Goal: Check status: Check status

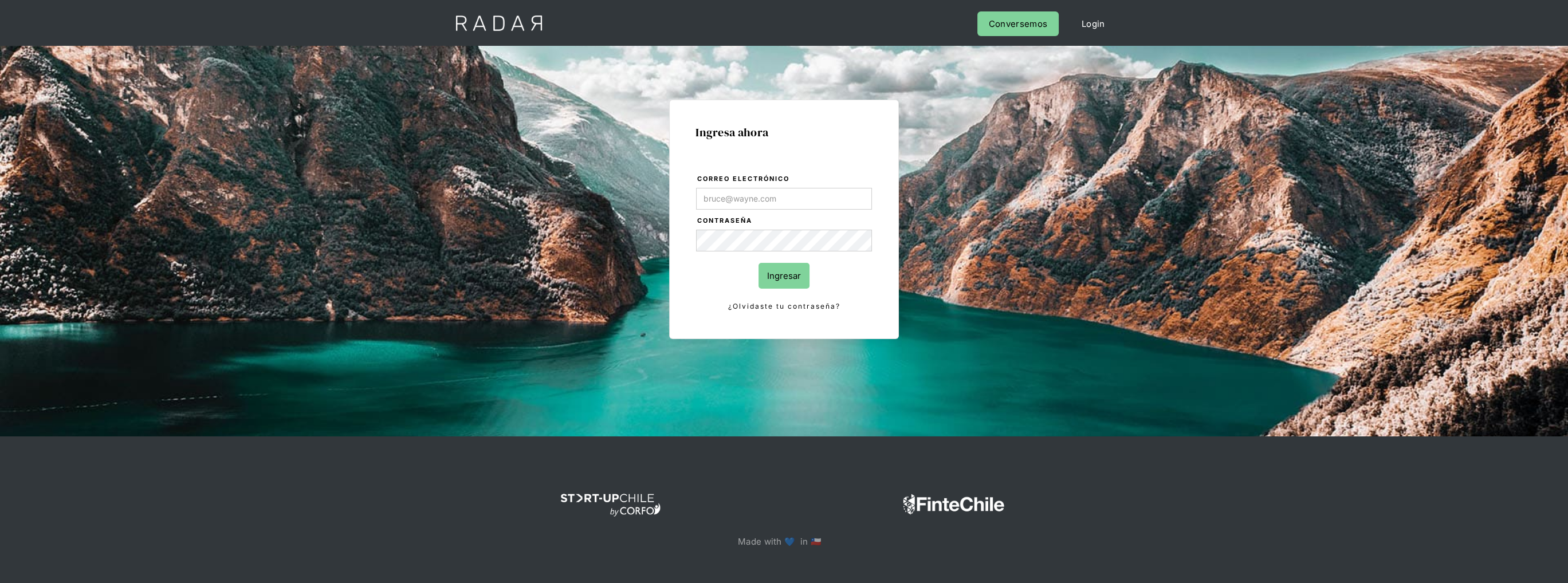
type input "[EMAIL_ADDRESS][DOMAIN_NAME]"
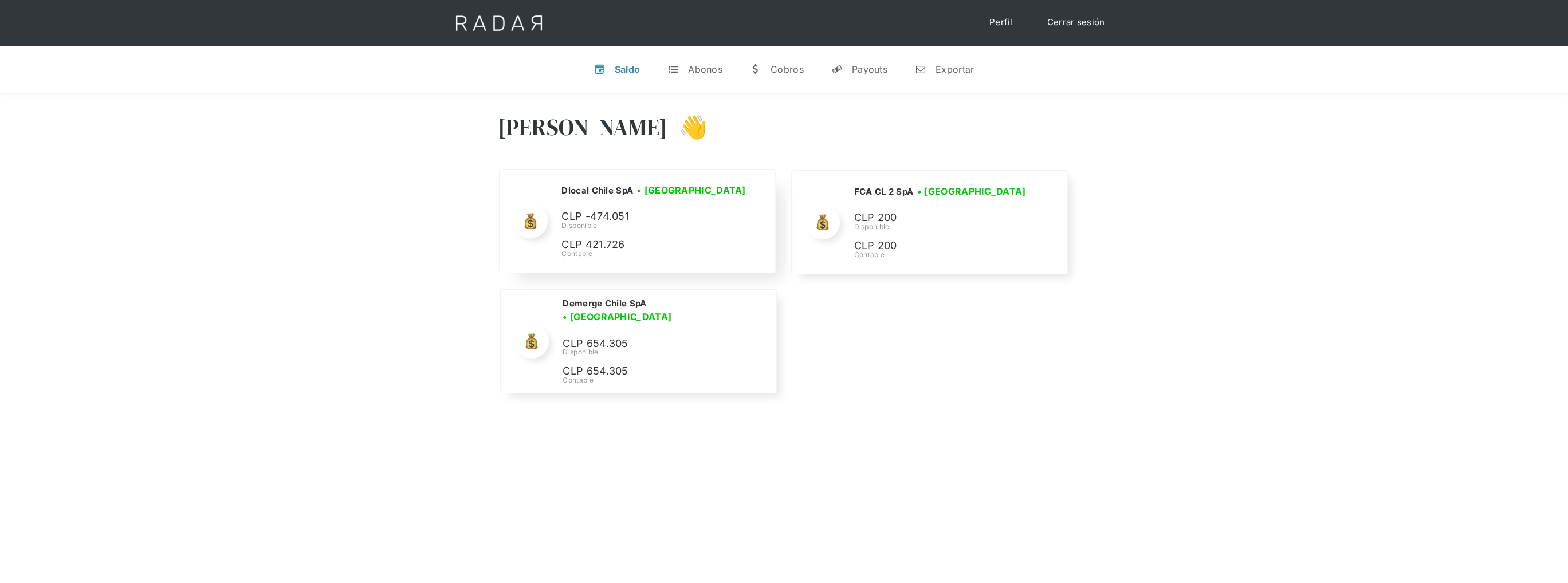
click at [665, 229] on div "Disponible" at bounding box center [655, 225] width 188 height 10
click at [699, 245] on p "CLP 421.726" at bounding box center [647, 245] width 172 height 16
click at [614, 220] on p "CLP -474.051" at bounding box center [647, 217] width 172 height 16
click at [673, 69] on div "t" at bounding box center [673, 69] width 12 height 12
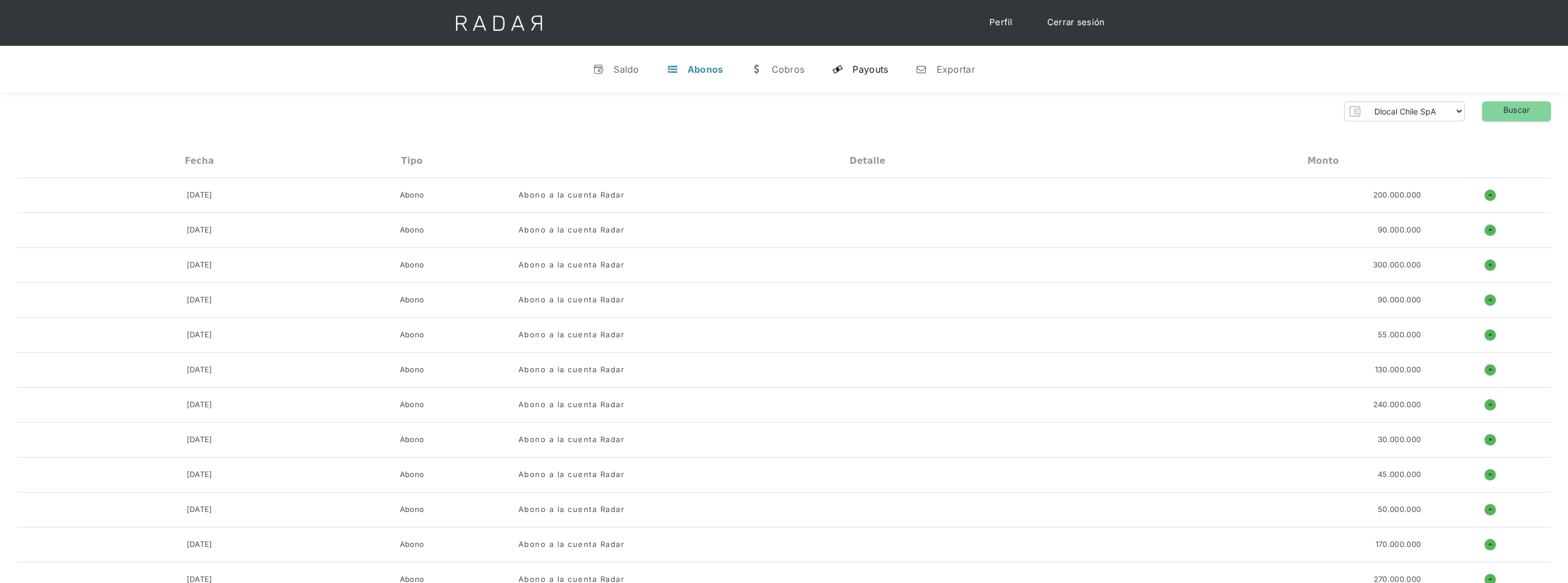
click at [856, 71] on div "Payouts" at bounding box center [870, 69] width 35 height 12
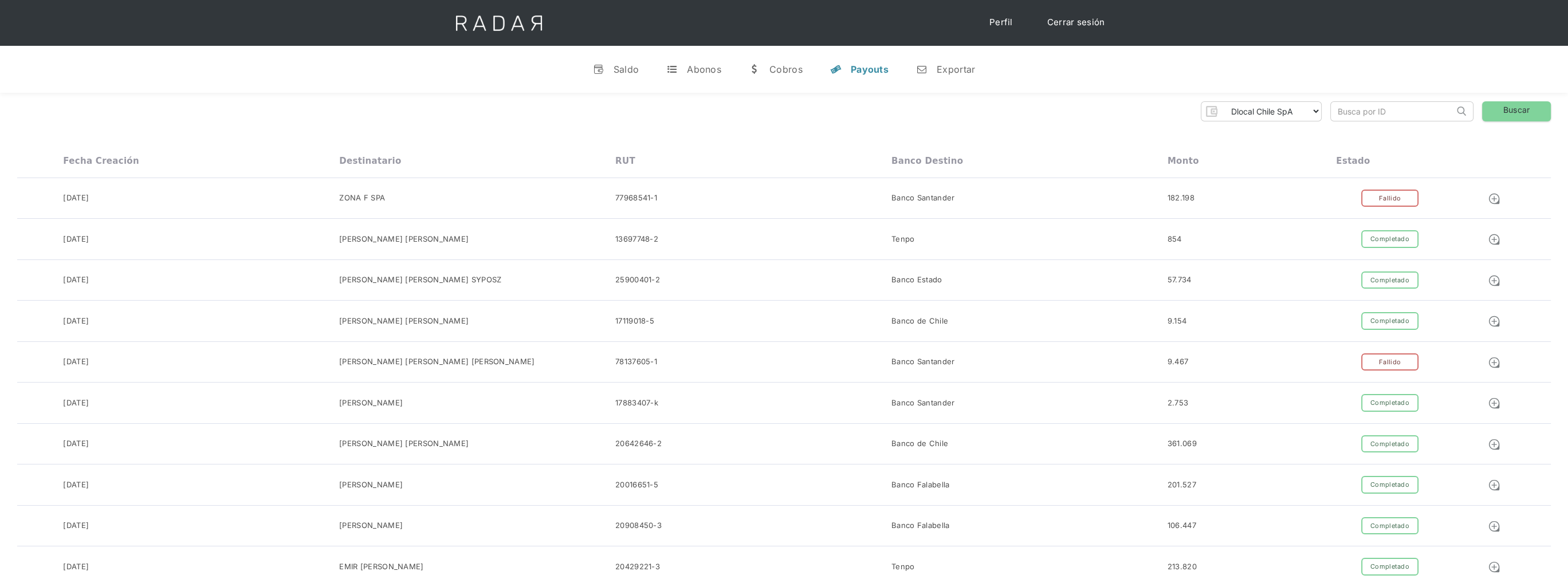
click at [1355, 112] on input "search" at bounding box center [1392, 111] width 123 height 19
paste input "535084168"
type input "535084168"
click at [1519, 110] on link "Buscar" at bounding box center [1516, 111] width 69 height 20
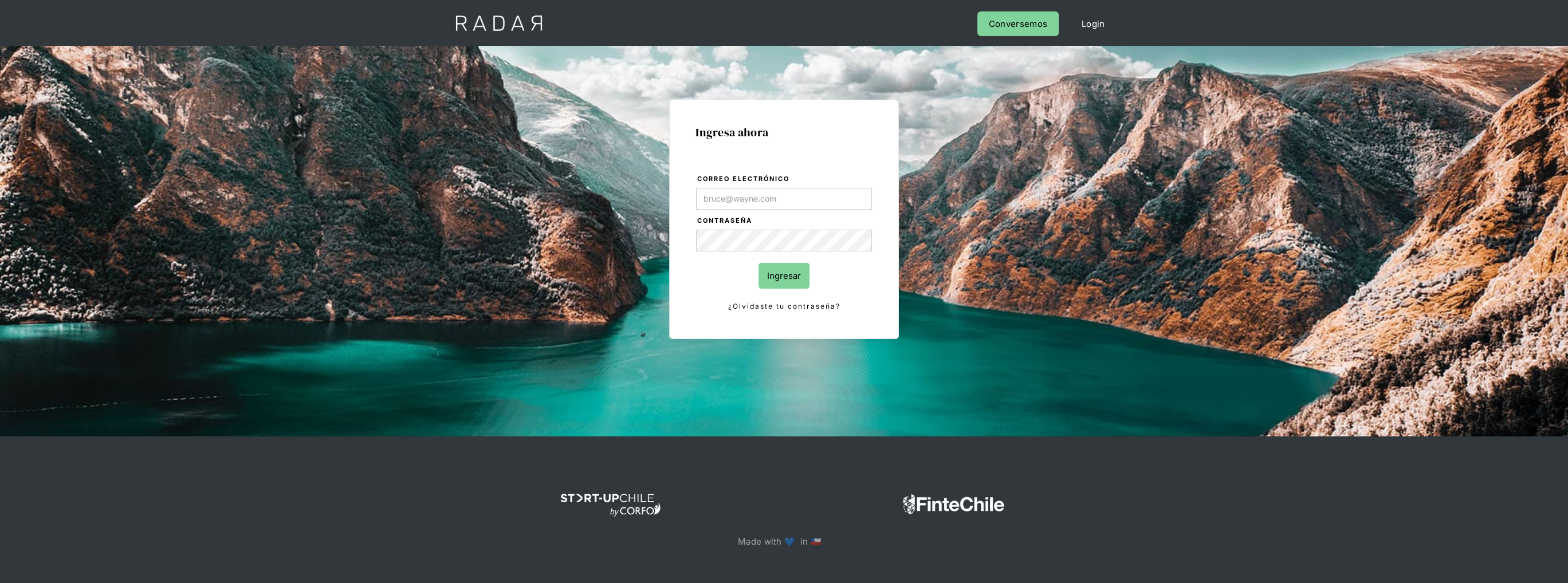
drag, startPoint x: 742, startPoint y: 190, endPoint x: 754, endPoint y: 200, distance: 15.6
click at [742, 190] on input "Correo electrónico" at bounding box center [784, 199] width 176 height 22
click at [1032, 261] on div "Ingresa ahora Correo electrónico Contraseña Ingresar ¿Olvidaste tu contraseña? …" at bounding box center [784, 258] width 539 height 356
click at [783, 188] on input "Correo electrónico" at bounding box center [784, 199] width 176 height 22
type input "[EMAIL_ADDRESS][DOMAIN_NAME]"
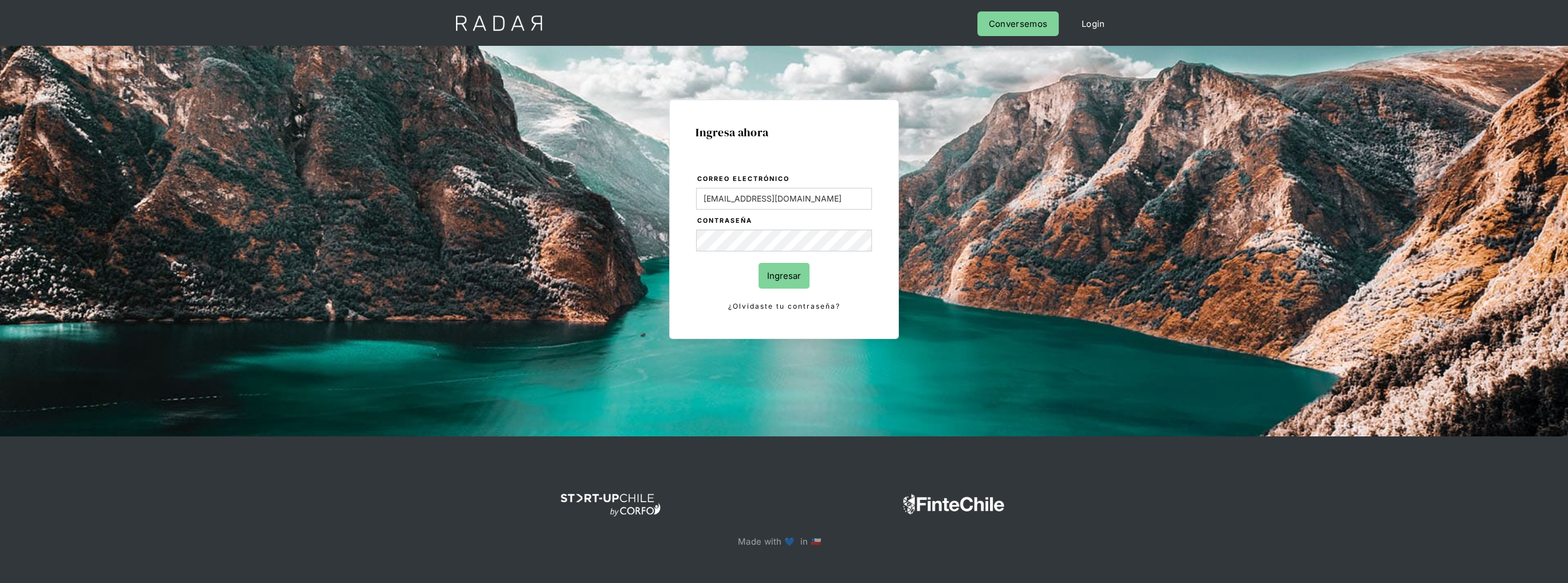
click at [794, 271] on input "Ingresar" at bounding box center [784, 276] width 51 height 26
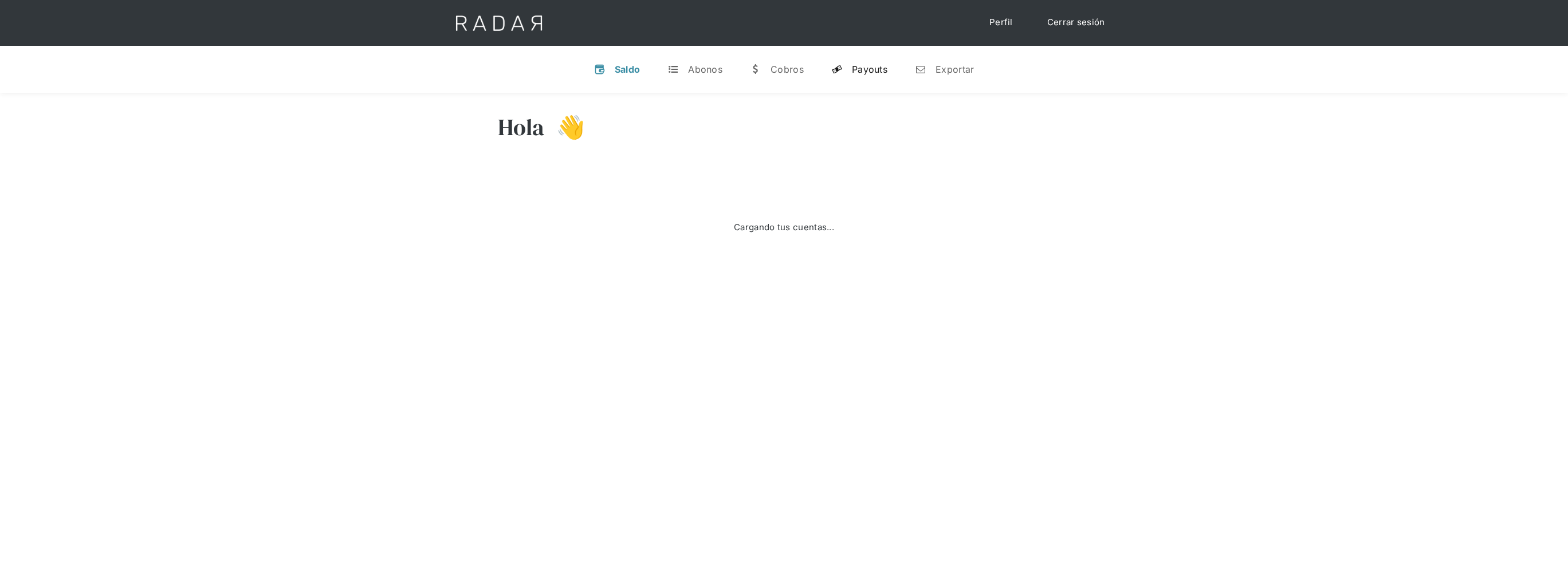
click at [859, 77] on link "y Payouts" at bounding box center [859, 69] width 74 height 30
click at [1388, 108] on input "search" at bounding box center [1392, 111] width 123 height 19
paste input "535084168"
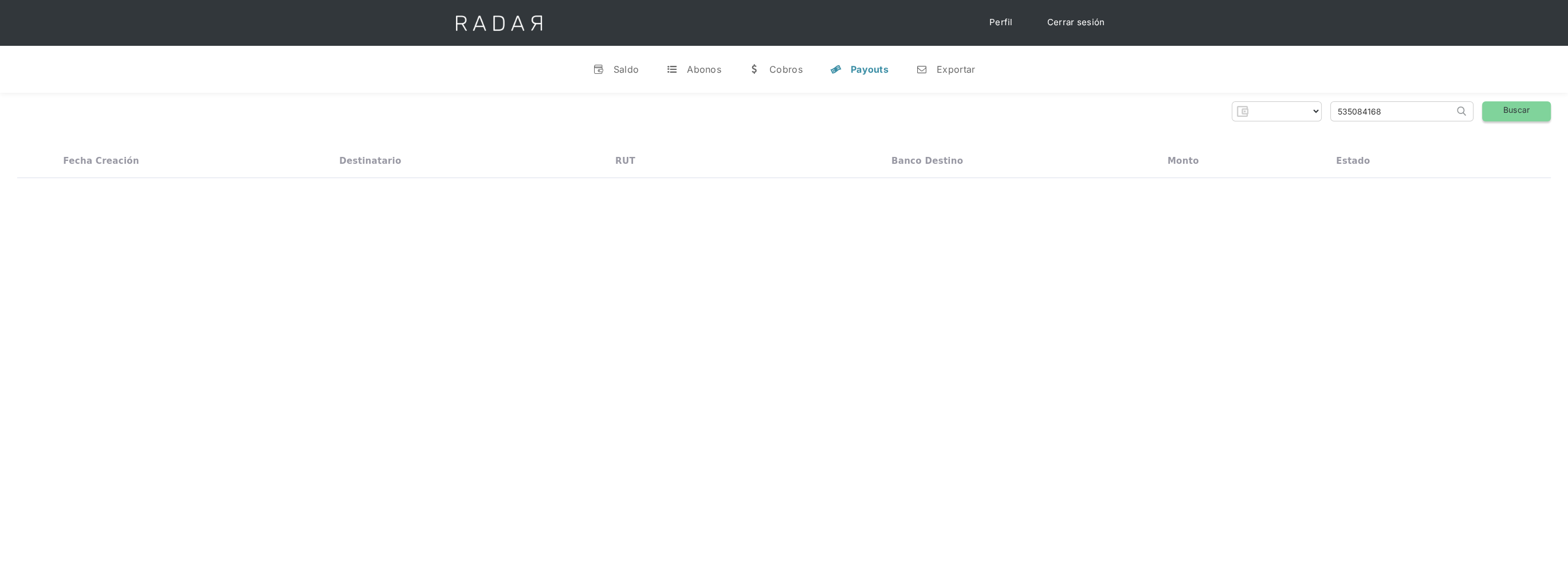
type input "535084168"
click at [1517, 117] on link "Buscar" at bounding box center [1516, 111] width 69 height 20
select select "dlocal"
drag, startPoint x: 1384, startPoint y: 113, endPoint x: 1299, endPoint y: 113, distance: 85.0
click at [1300, 114] on div "Dlocal Chile SpA Demerge Chile SpA FCA CL 2 SpA Thank you! Your submission has …" at bounding box center [784, 111] width 1534 height 20
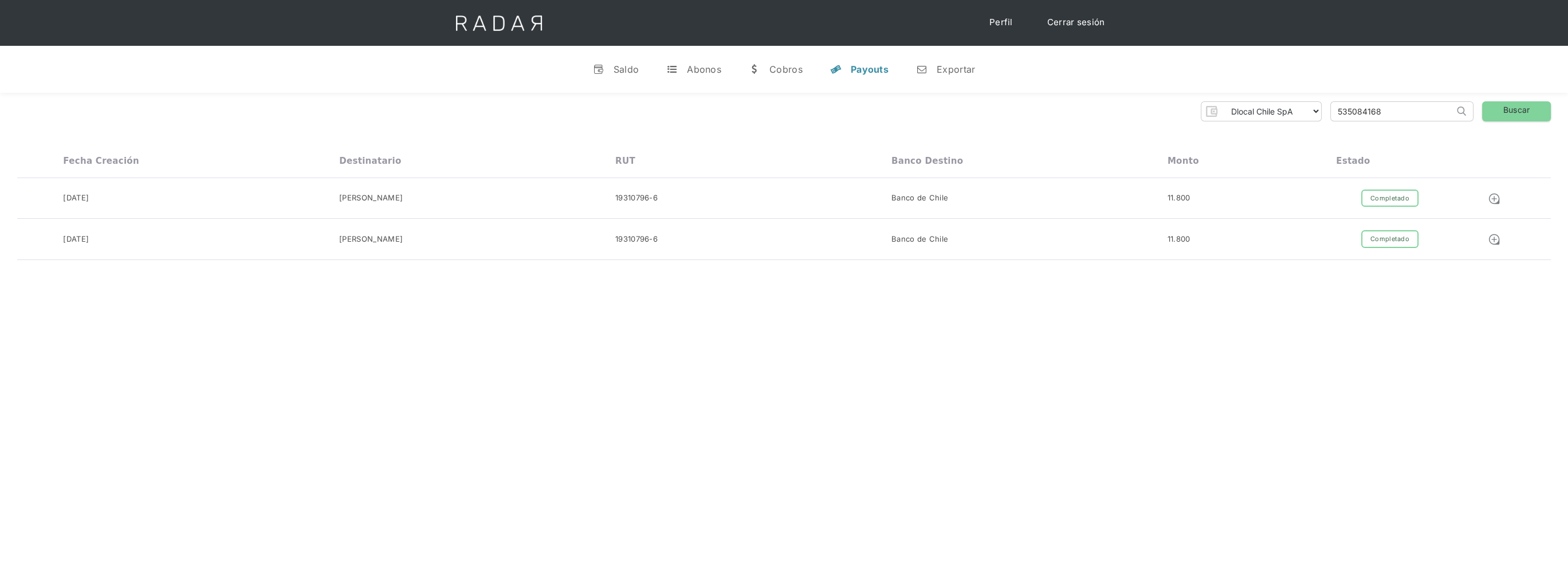
paste input "301"
click at [1535, 110] on link "Buscar" at bounding box center [1516, 111] width 69 height 20
drag, startPoint x: 1385, startPoint y: 114, endPoint x: 1283, endPoint y: 114, distance: 102.0
click at [1283, 114] on div "Dlocal Chile SpA Demerge Chile SpA FCA CL 2 SpA Thank you! Your submission has …" at bounding box center [784, 111] width 1534 height 20
paste input "6740"
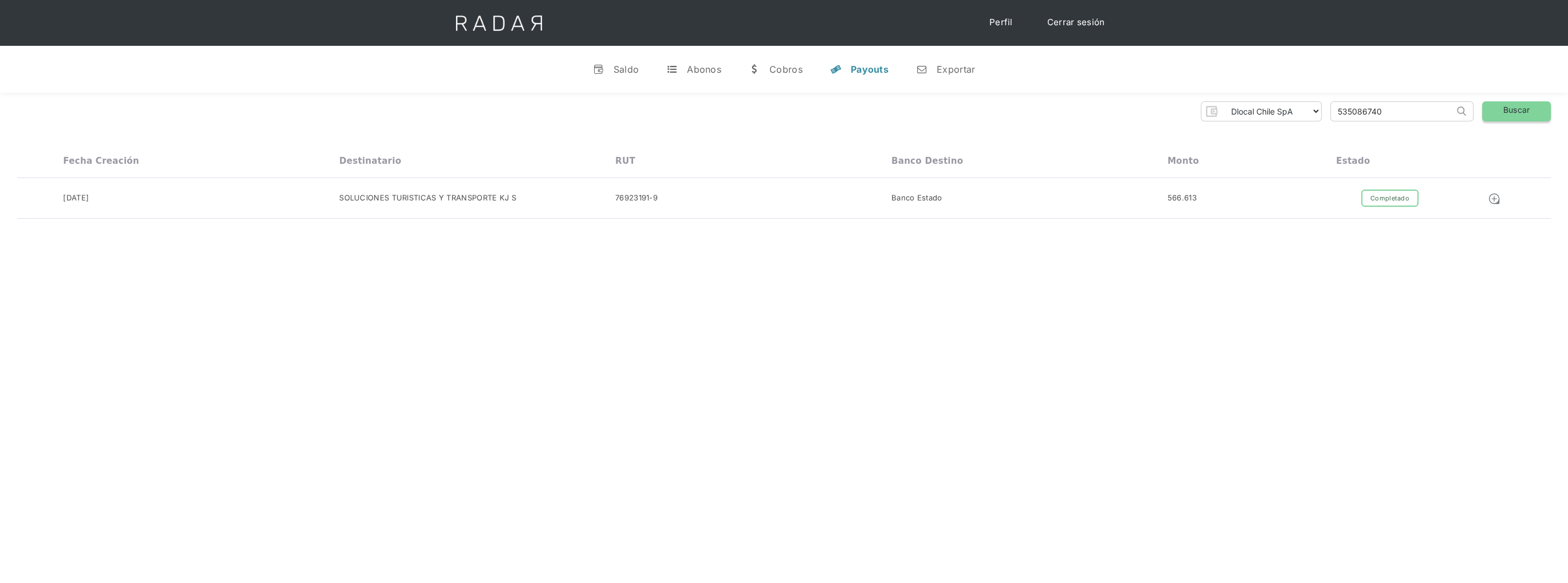
click at [1519, 106] on link "Buscar" at bounding box center [1516, 111] width 69 height 20
drag, startPoint x: 1265, startPoint y: 112, endPoint x: 1243, endPoint y: 113, distance: 22.0
click at [1235, 115] on div "Dlocal Chile SpA Demerge Chile SpA FCA CL 2 SpA Thank you! Your submission has …" at bounding box center [784, 111] width 1534 height 20
paste input "386536"
type input "535386536"
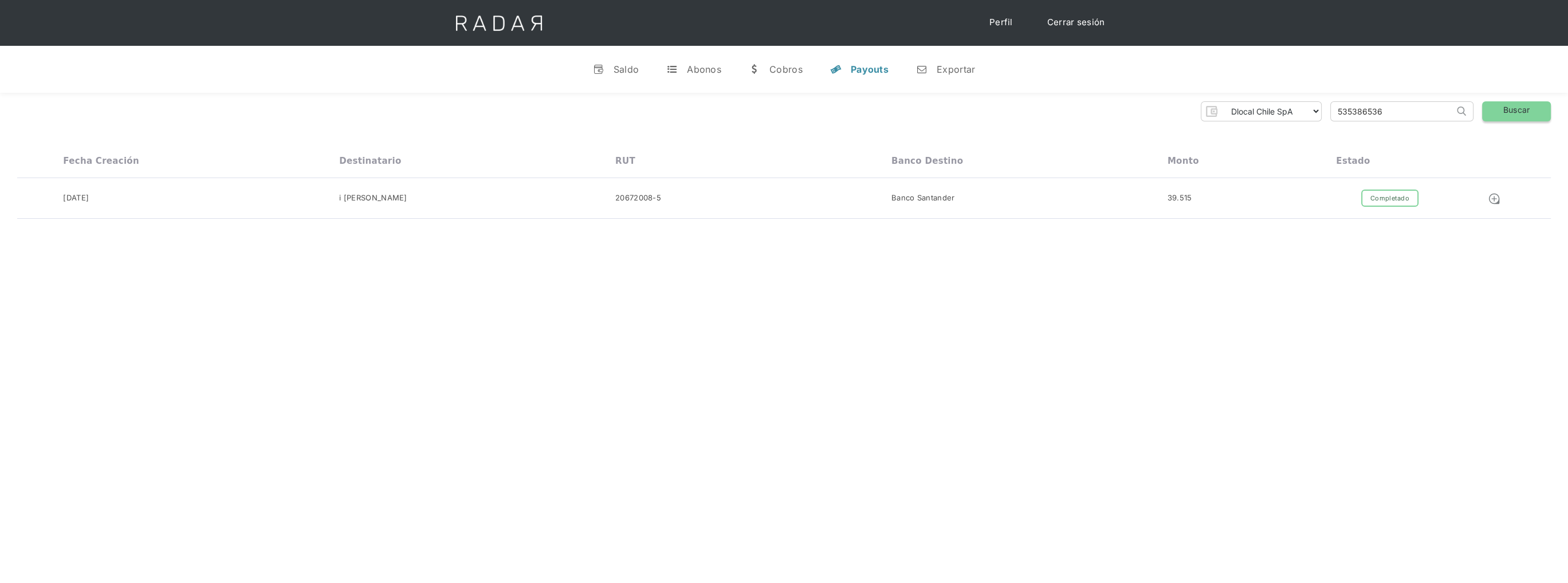
click at [1499, 111] on link "Buscar" at bounding box center [1516, 111] width 69 height 20
click at [612, 69] on link "v Saldo" at bounding box center [616, 69] width 65 height 30
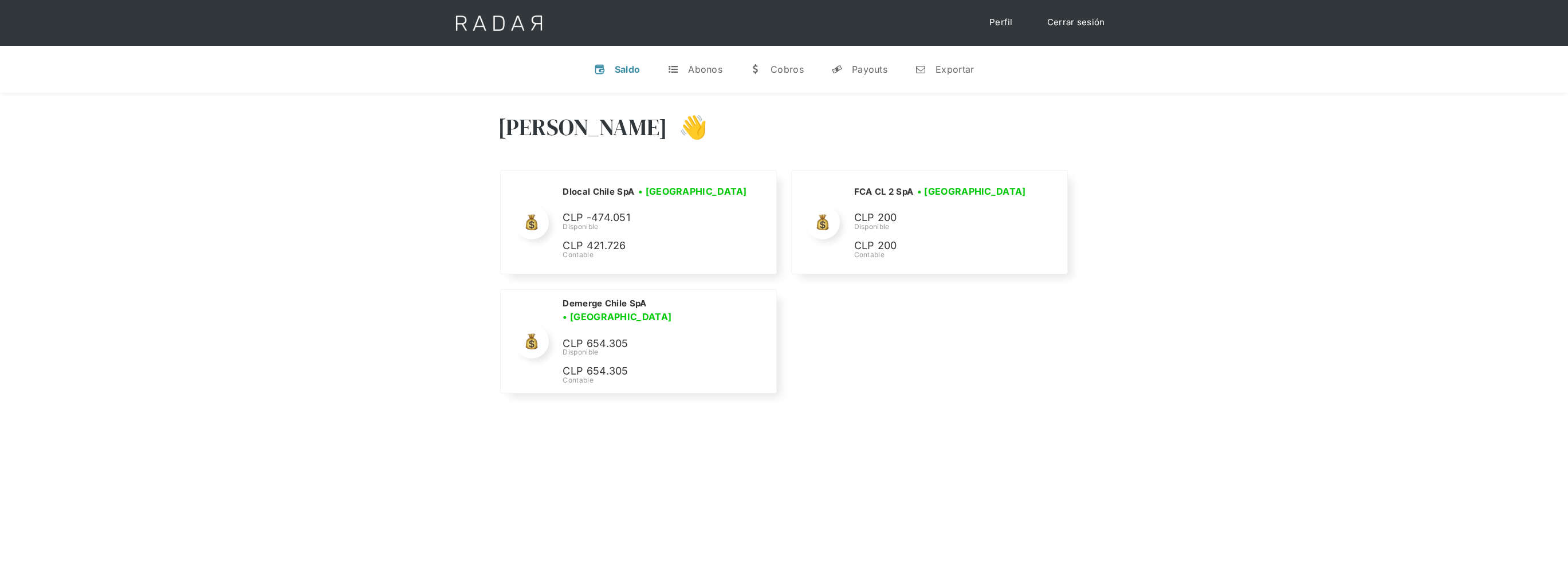
click at [1096, 383] on div "Hola Mauricio 👋 Cargando tus cuentas... Nombre de la empresa • Conectada • Desc…" at bounding box center [784, 250] width 1568 height 315
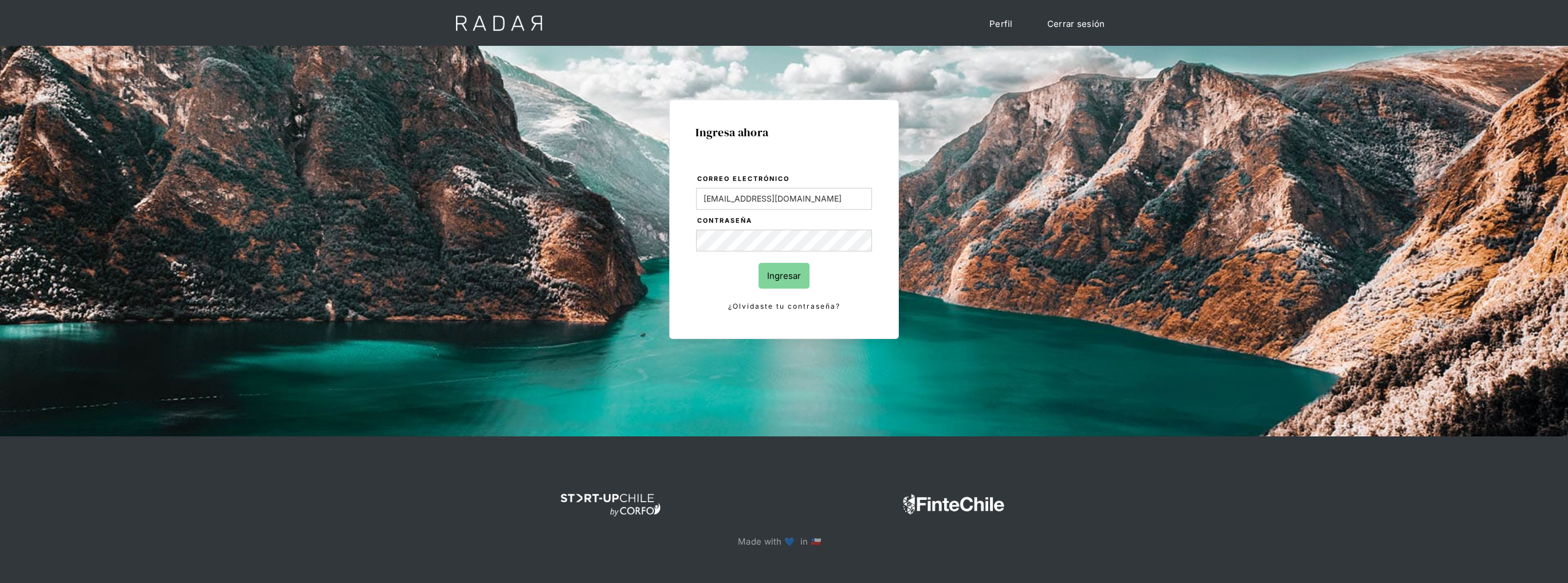
click at [785, 270] on input "Ingresar" at bounding box center [784, 276] width 51 height 26
drag, startPoint x: 912, startPoint y: 283, endPoint x: 905, endPoint y: 281, distance: 7.3
click at [912, 282] on div "Ingresa ahora Correo electrónico [EMAIL_ADDRESS][DOMAIN_NAME] Contraseña Ingres…" at bounding box center [784, 258] width 539 height 356
click at [820, 228] on form "Correo electrónico [EMAIL_ADDRESS][DOMAIN_NAME] Contraseña Ingresar ¿Olvidaste …" at bounding box center [784, 243] width 177 height 140
click at [791, 276] on body "Cargando... Cerrar sesión Perfil Ingresa ahora Correo electrónico [EMAIL_ADDRES…" at bounding box center [784, 295] width 1568 height 589
